Goal: Complete application form

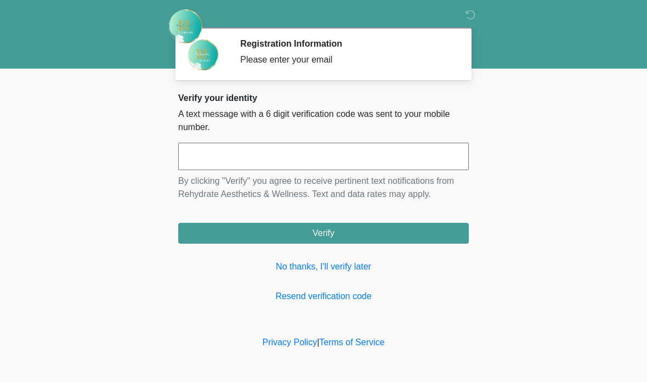
click at [329, 270] on link "No thanks, I'll verify later" at bounding box center [323, 266] width 291 height 13
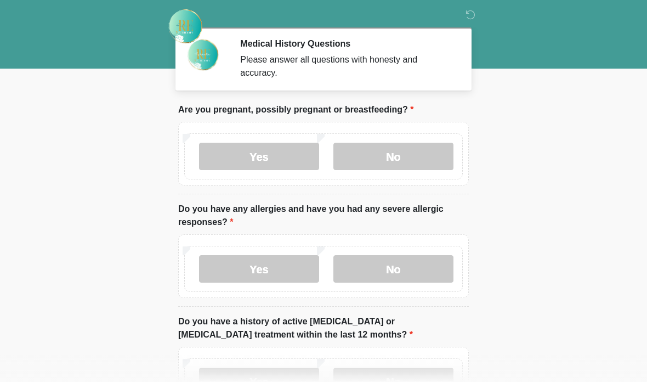
click at [413, 160] on label "No" at bounding box center [394, 156] width 120 height 27
click at [376, 268] on label "No" at bounding box center [394, 268] width 120 height 27
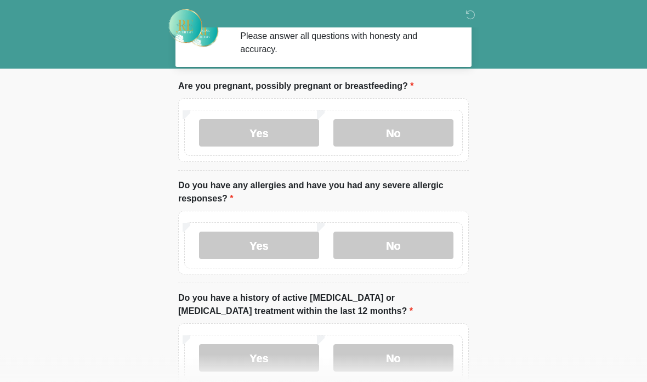
scroll to position [109, 0]
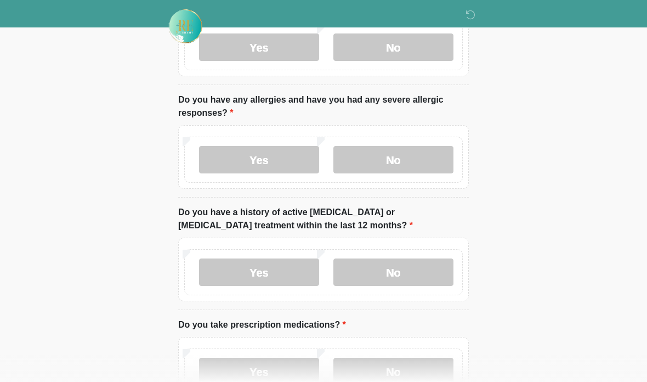
click at [398, 267] on label "No" at bounding box center [394, 271] width 120 height 27
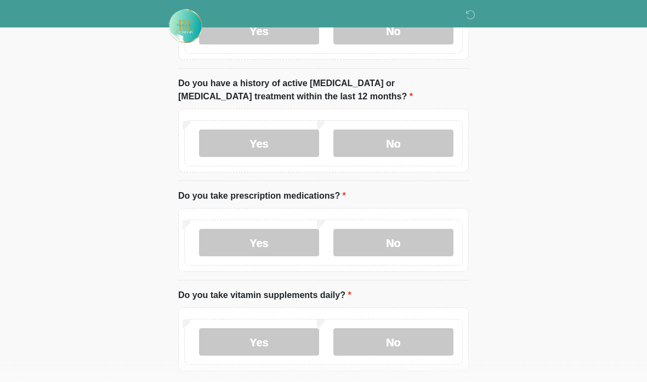
scroll to position [241, 0]
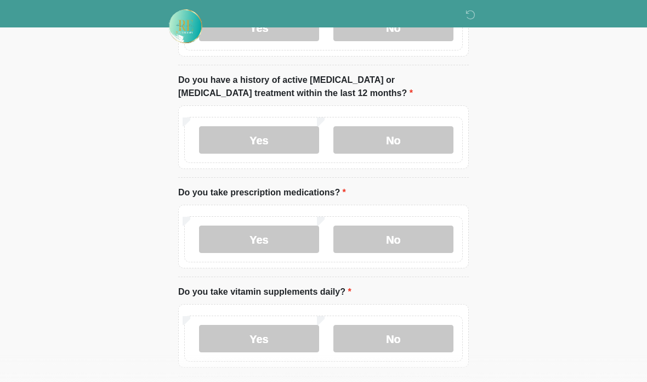
click at [399, 233] on label "No" at bounding box center [394, 238] width 120 height 27
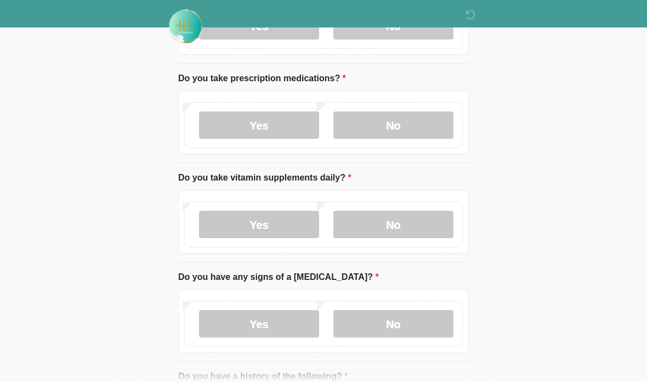
scroll to position [357, 0]
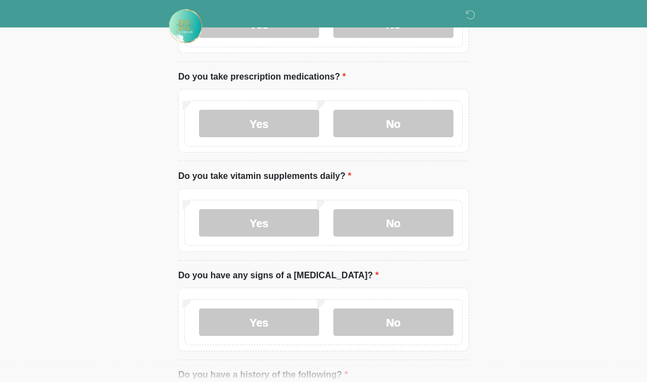
click at [388, 222] on label "No" at bounding box center [394, 223] width 120 height 27
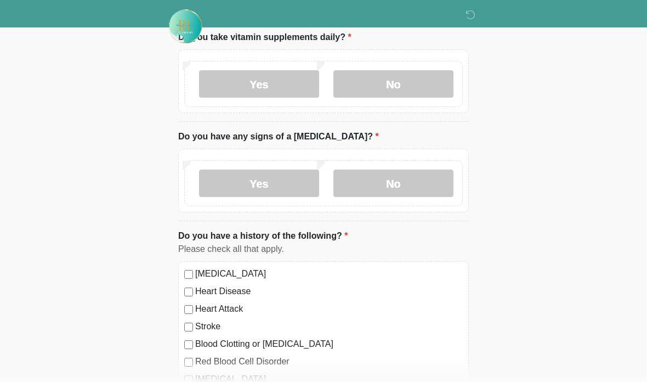
scroll to position [494, 0]
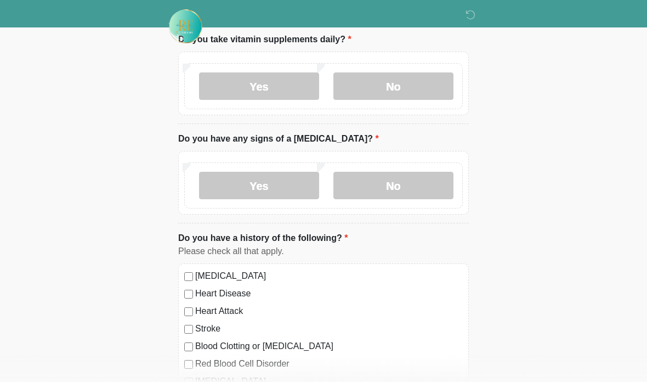
click at [408, 180] on label "No" at bounding box center [394, 185] width 120 height 27
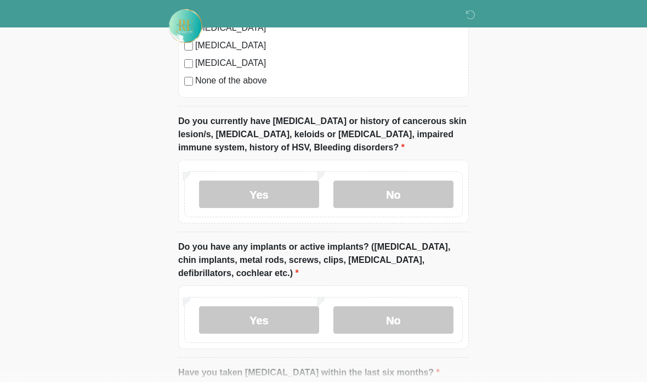
scroll to position [884, 0]
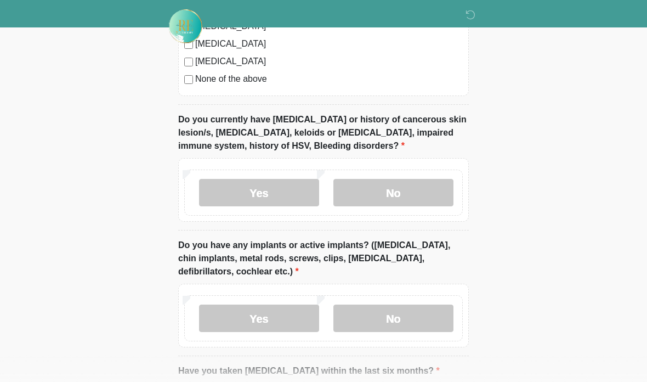
click at [397, 195] on label "No" at bounding box center [394, 192] width 120 height 27
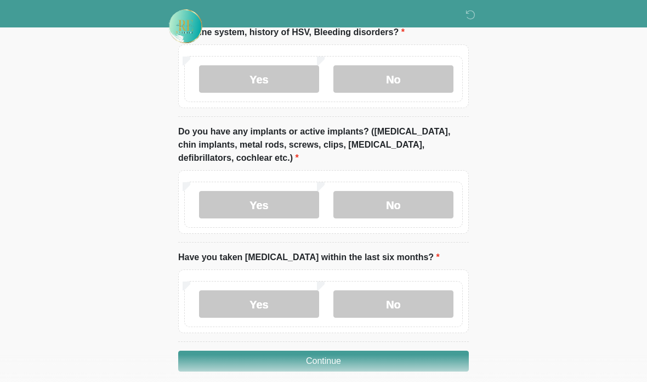
scroll to position [999, 0]
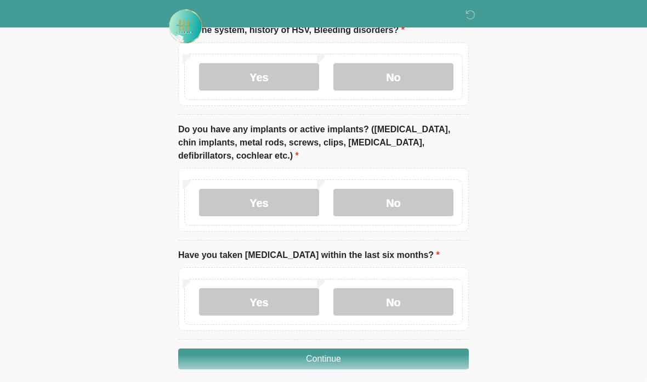
click at [402, 190] on label "No" at bounding box center [394, 202] width 120 height 27
click at [402, 302] on label "No" at bounding box center [394, 301] width 120 height 27
click at [380, 361] on button "Continue" at bounding box center [323, 358] width 291 height 21
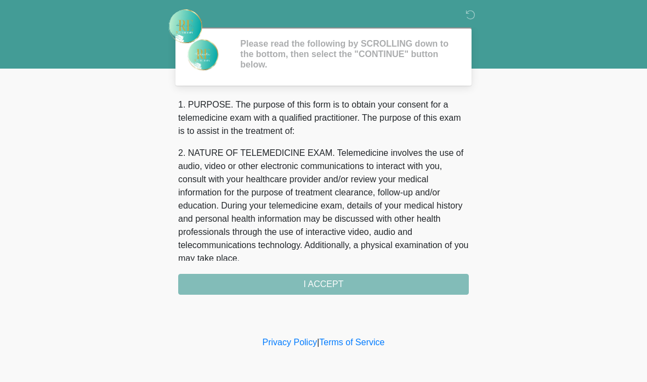
scroll to position [0, 0]
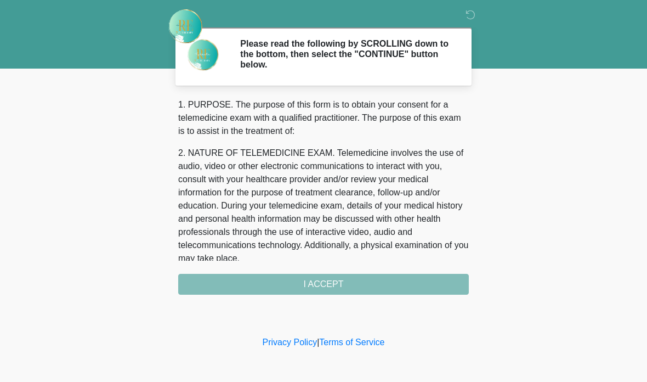
click at [338, 285] on div "1. PURPOSE. The purpose of this form is to obtain your consent for a telemedici…" at bounding box center [323, 196] width 291 height 196
click at [350, 287] on div "1. PURPOSE. The purpose of this form is to obtain your consent for a telemedici…" at bounding box center [323, 196] width 291 height 196
click at [306, 288] on div "1. PURPOSE. The purpose of this form is to obtain your consent for a telemedici…" at bounding box center [323, 196] width 291 height 196
click at [302, 280] on div "1. PURPOSE. The purpose of this form is to obtain your consent for a telemedici…" at bounding box center [323, 196] width 291 height 196
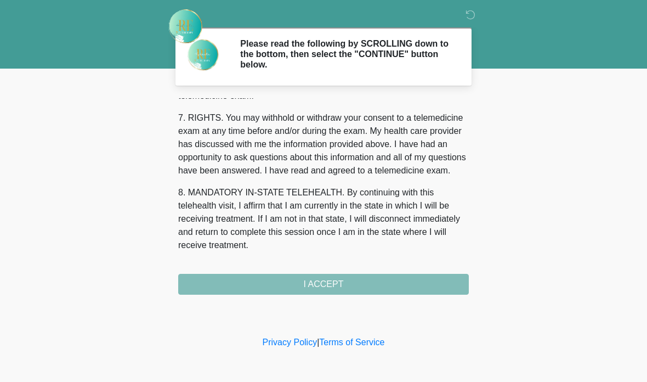
click at [327, 292] on div "1. PURPOSE. The purpose of this form is to obtain your consent for a telemedici…" at bounding box center [323, 196] width 291 height 196
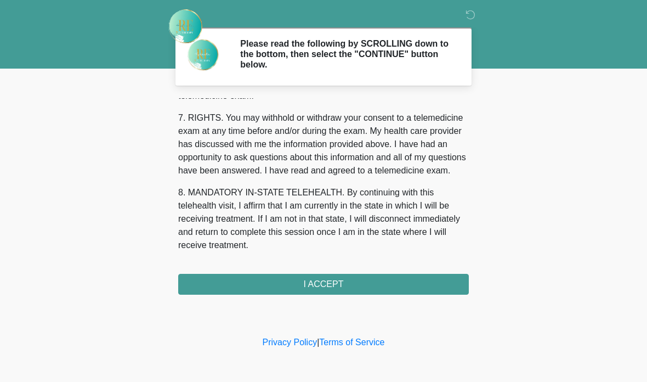
click at [326, 284] on button "I ACCEPT" at bounding box center [323, 284] width 291 height 21
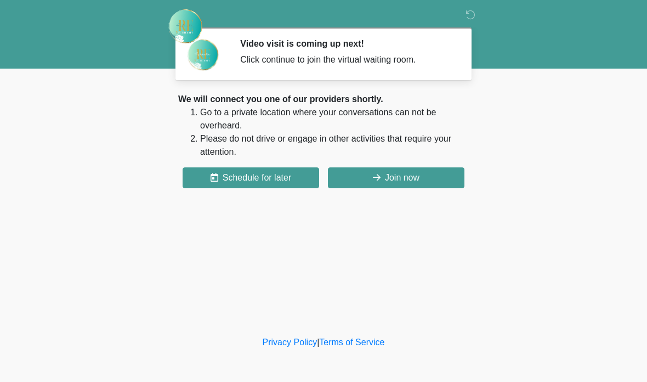
click at [398, 177] on button "Join now" at bounding box center [396, 177] width 137 height 21
